Goal: Information Seeking & Learning: Learn about a topic

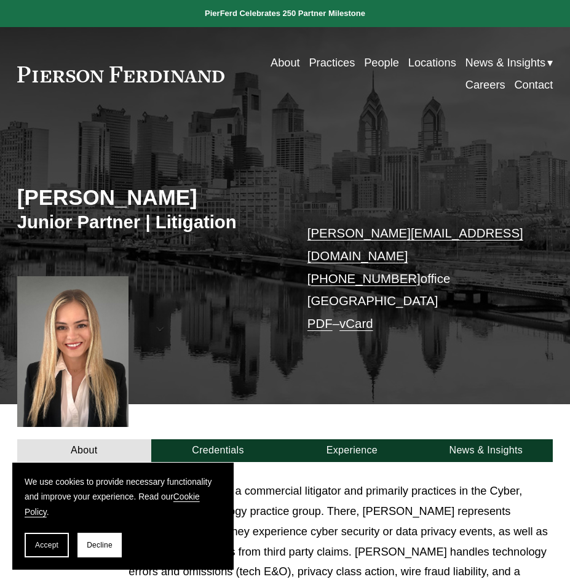
scroll to position [184, 0]
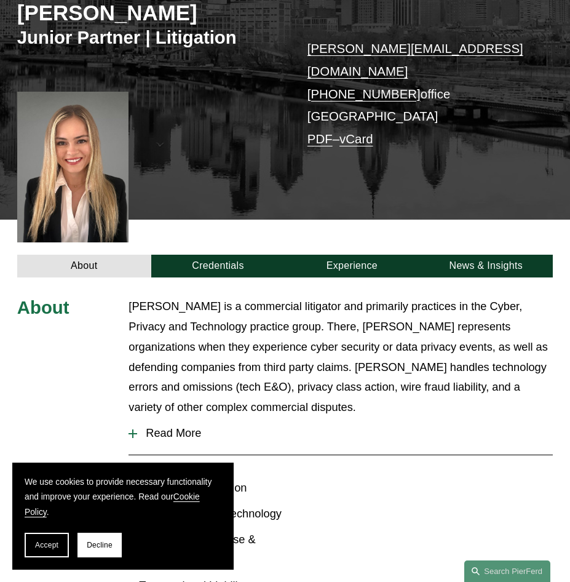
click at [167, 427] on span "Read More" at bounding box center [345, 433] width 416 height 13
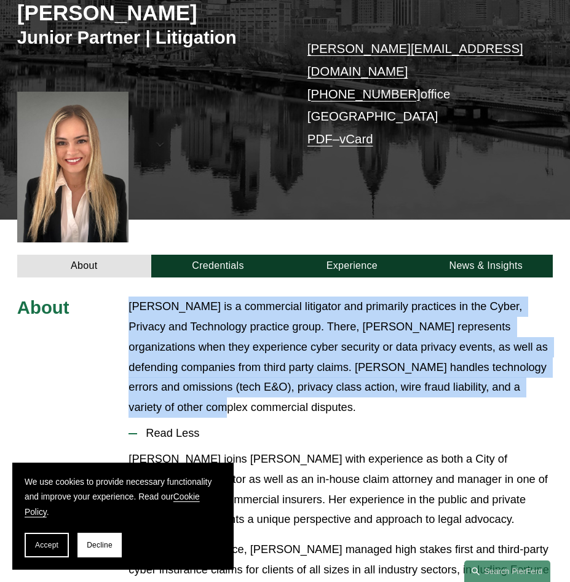
drag, startPoint x: 180, startPoint y: 387, endPoint x: 103, endPoint y: 294, distance: 120.1
copy div "[PERSON_NAME] is a commercial litigator and primarily practices in the Cyber, P…"
click at [353, 317] on p "[PERSON_NAME] is a commercial litigator and primarily practices in the Cyber, P…" at bounding box center [340, 356] width 424 height 121
drag, startPoint x: 194, startPoint y: 383, endPoint x: 124, endPoint y: 291, distance: 115.8
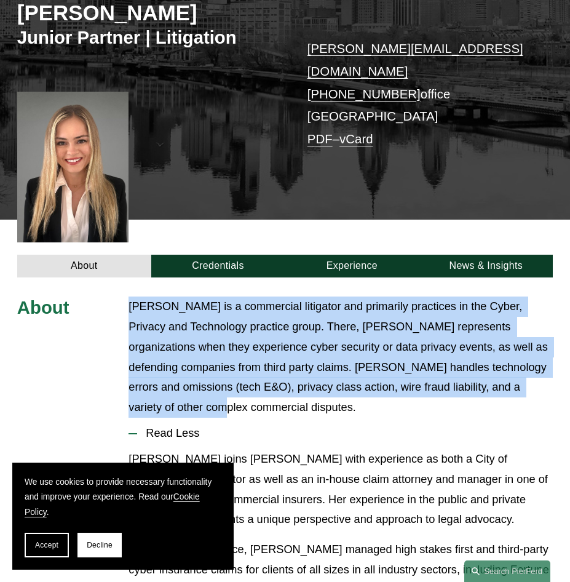
copy p "[PERSON_NAME] is a commercial litigator and primarily practices in the Cyber, P…"
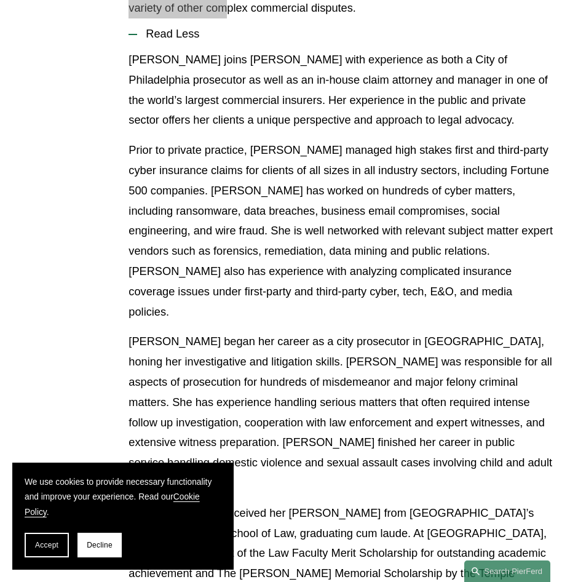
scroll to position [553, 0]
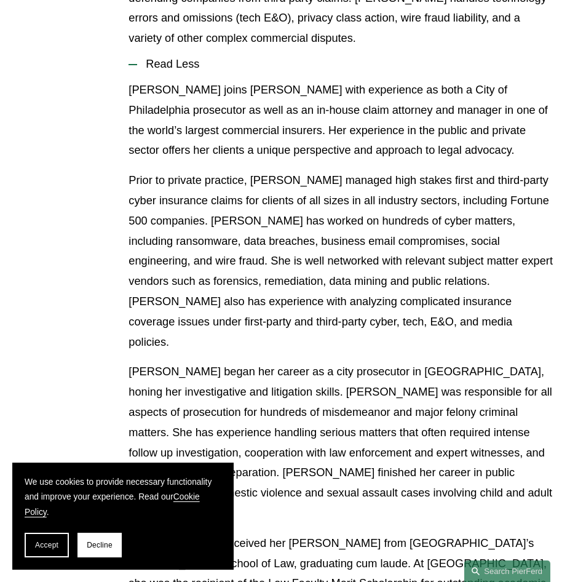
click at [139, 81] on p "[PERSON_NAME] joins [PERSON_NAME] with experience as both a City of Philadelphi…" at bounding box center [340, 120] width 424 height 81
click at [126, 69] on div "About [PERSON_NAME] is a commercial litigator and primarily practices in the Cy…" at bounding box center [285, 490] width 570 height 1127
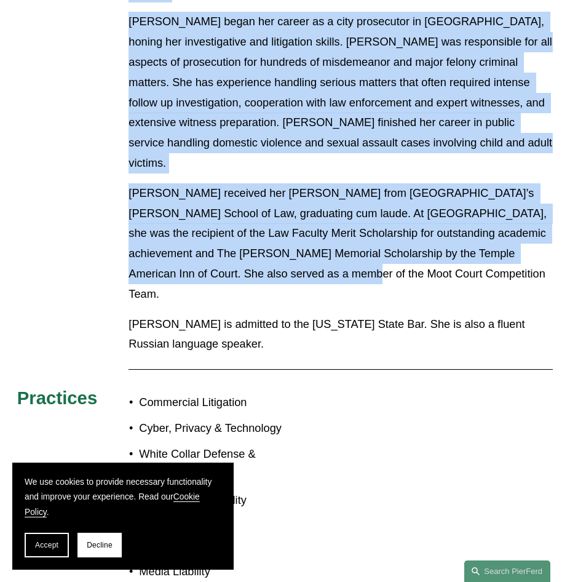
scroll to position [922, 0]
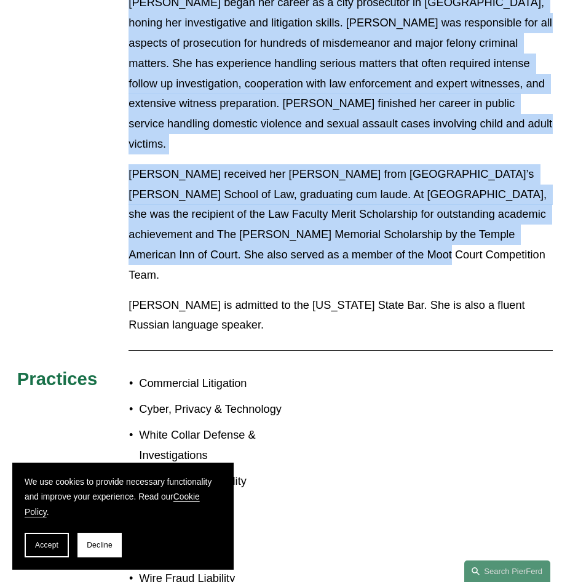
drag, startPoint x: 130, startPoint y: 72, endPoint x: 377, endPoint y: 193, distance: 275.2
click at [377, 193] on div "[PERSON_NAME] joins [PERSON_NAME] with experience as both a City of Philadelphi…" at bounding box center [340, 27] width 424 height 633
copy div "Lor ipsum Dolorsi Ametconse adip elitseddoe te inci u Labo et Doloremagnaa enim…"
